Goal: Information Seeking & Learning: Learn about a topic

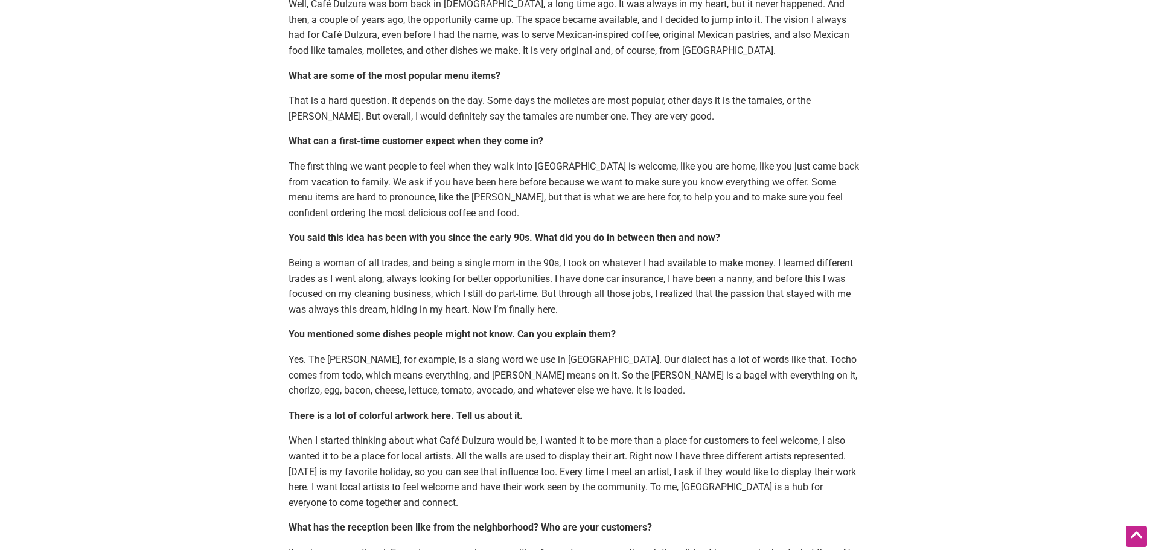
scroll to position [604, 0]
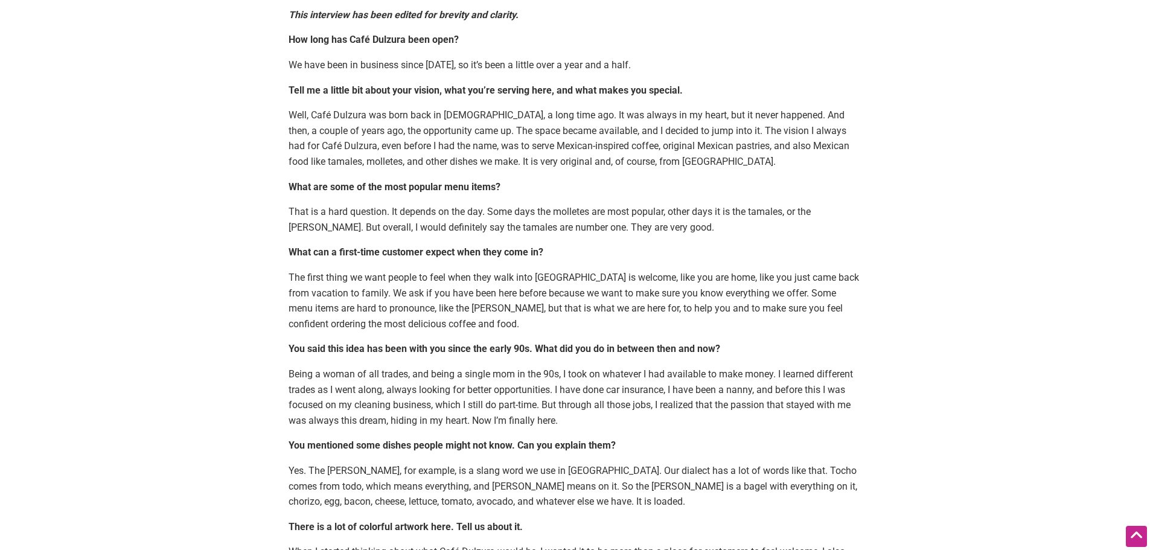
click at [555, 211] on p "That is a hard question. It depends on the day. Some days the molletes are most…" at bounding box center [576, 219] width 574 height 31
drag, startPoint x: 555, startPoint y: 211, endPoint x: 572, endPoint y: 210, distance: 17.6
click at [572, 210] on p "That is a hard question. It depends on the day. Some days the molletes are most…" at bounding box center [576, 219] width 574 height 31
click at [815, 207] on p "That is a hard question. It depends on the day. Some days the molletes are most…" at bounding box center [576, 219] width 574 height 31
drag, startPoint x: 817, startPoint y: 211, endPoint x: 325, endPoint y: 223, distance: 492.2
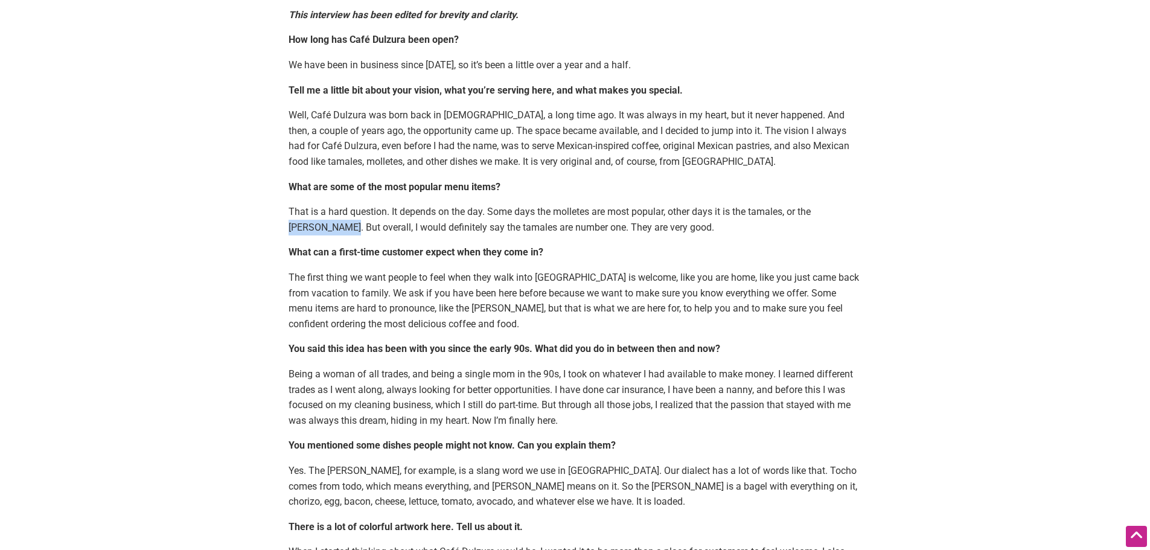
click at [325, 223] on p "That is a hard question. It depends on the day. Some days the molletes are most…" at bounding box center [576, 219] width 574 height 31
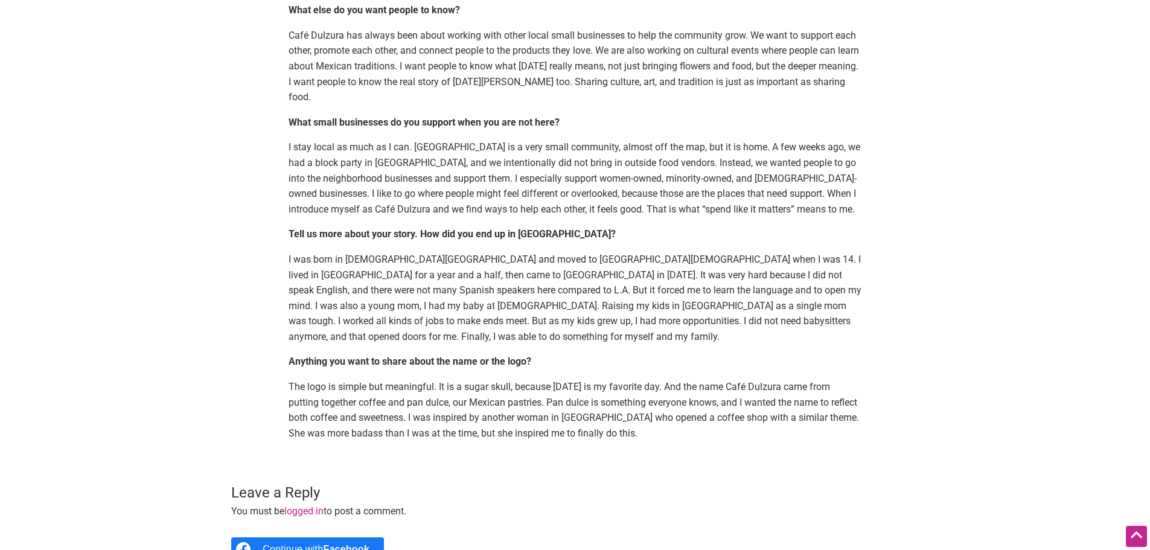
scroll to position [1992, 0]
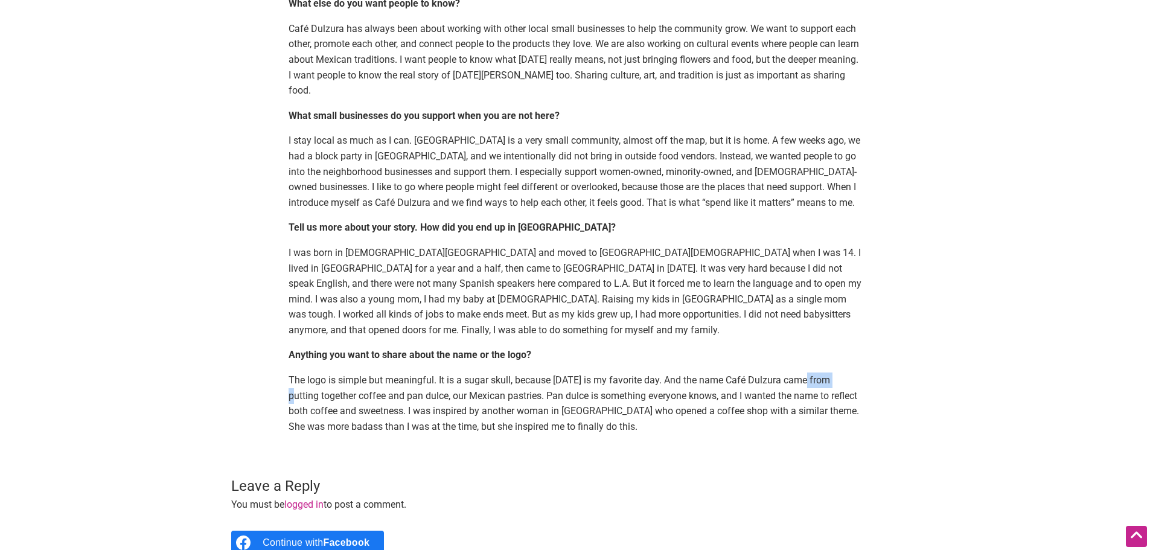
drag, startPoint x: 801, startPoint y: 347, endPoint x: 833, endPoint y: 347, distance: 32.0
click at [833, 373] on p "The logo is simple but meaningful. It is a sugar skull, because [DATE] is my fa…" at bounding box center [576, 404] width 574 height 62
click at [676, 388] on p "The logo is simple but meaningful. It is a sugar skull, because [DATE] is my fa…" at bounding box center [576, 404] width 574 height 62
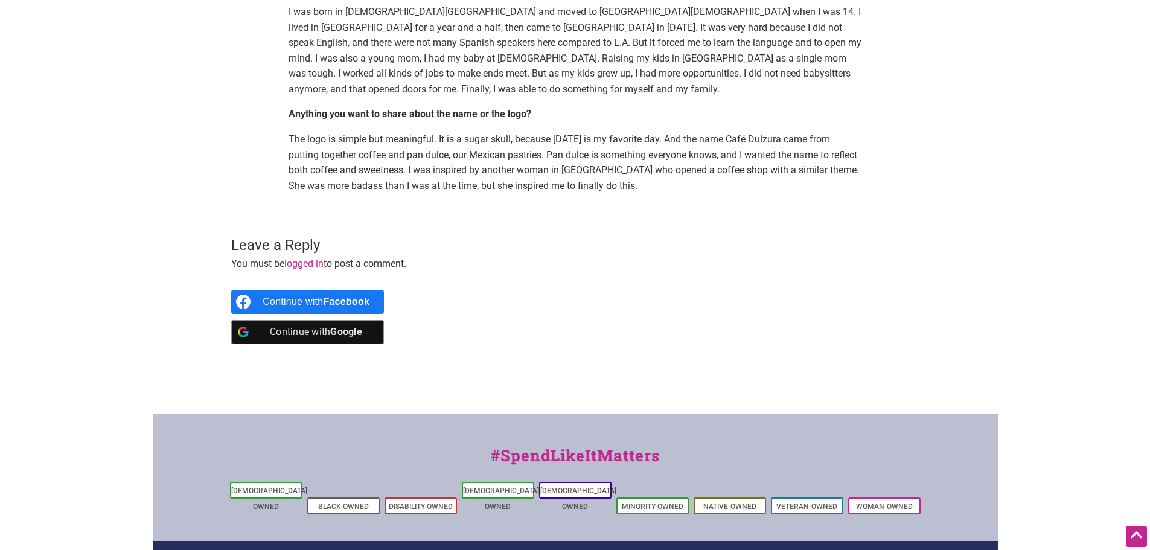
scroll to position [2234, 0]
